Goal: Find specific page/section: Find specific page/section

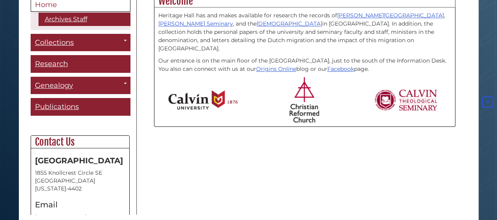
scroll to position [236, 0]
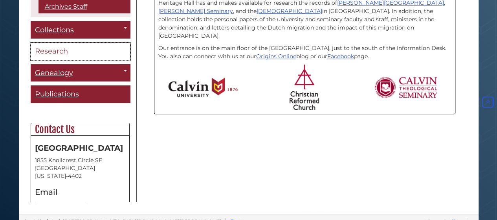
click at [49, 51] on span "Research" at bounding box center [51, 51] width 33 height 9
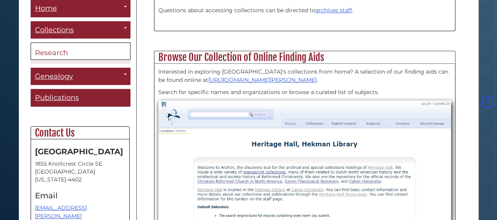
scroll to position [314, 0]
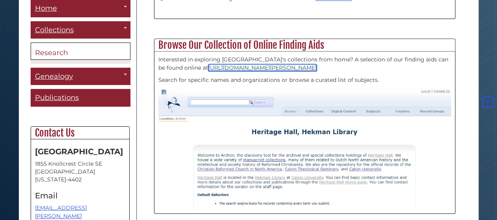
click at [212, 68] on link "[URL][DOMAIN_NAME][PERSON_NAME]" at bounding box center [262, 67] width 108 height 7
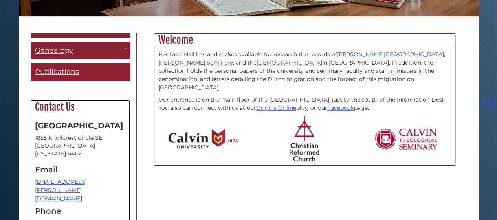
scroll to position [196, 0]
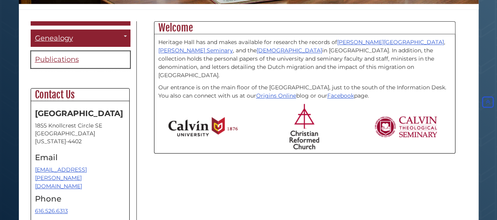
click at [48, 59] on span "Publications" at bounding box center [57, 59] width 44 height 9
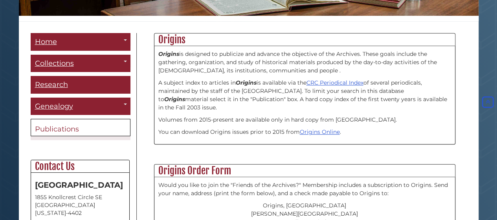
scroll to position [196, 0]
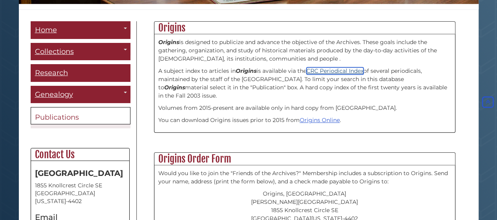
click at [322, 70] on link "CRC Periodical Index" at bounding box center [334, 70] width 57 height 7
click at [337, 72] on link "CRC Periodical Index" at bounding box center [334, 70] width 57 height 7
